Goal: Task Accomplishment & Management: Use online tool/utility

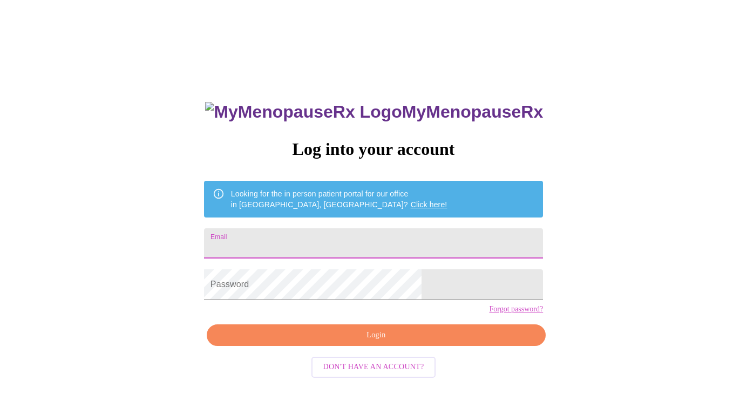
type input "[EMAIL_ADDRESS][DOMAIN_NAME]"
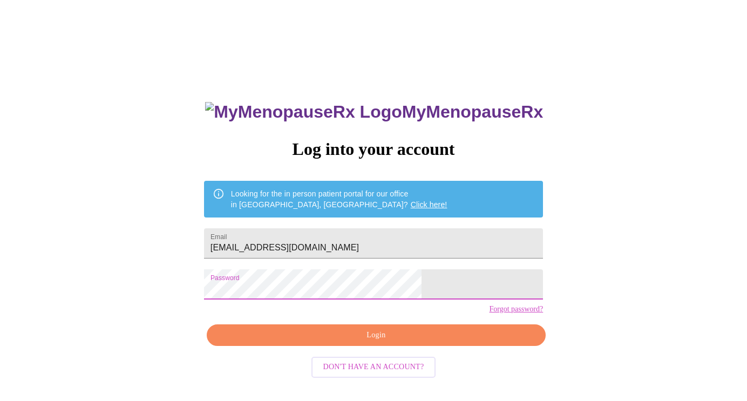
click at [382, 342] on span "Login" at bounding box center [376, 336] width 314 height 14
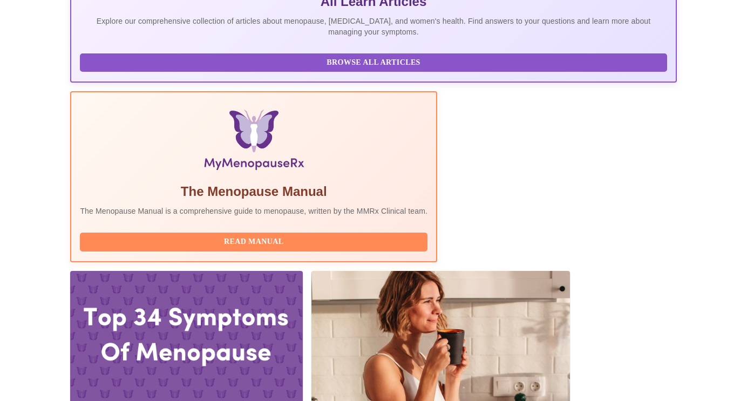
scroll to position [257, 0]
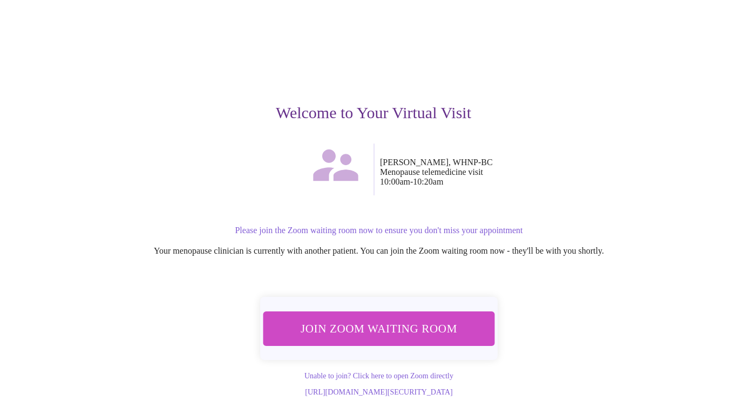
scroll to position [50, 0]
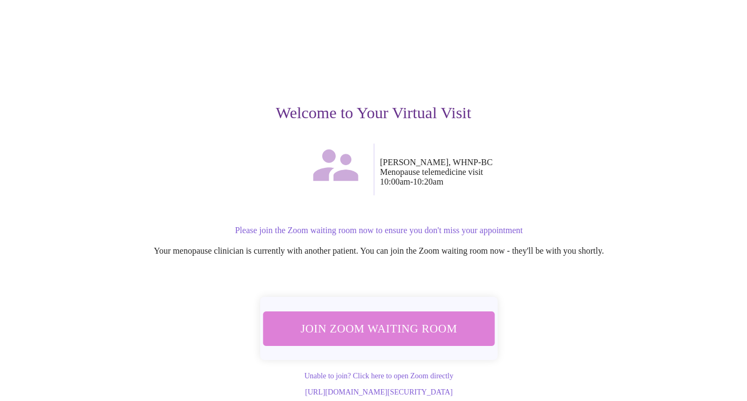
click at [405, 319] on span "Join Zoom Waiting Room" at bounding box center [379, 329] width 203 height 20
